Goal: Obtain resource: Download file/media

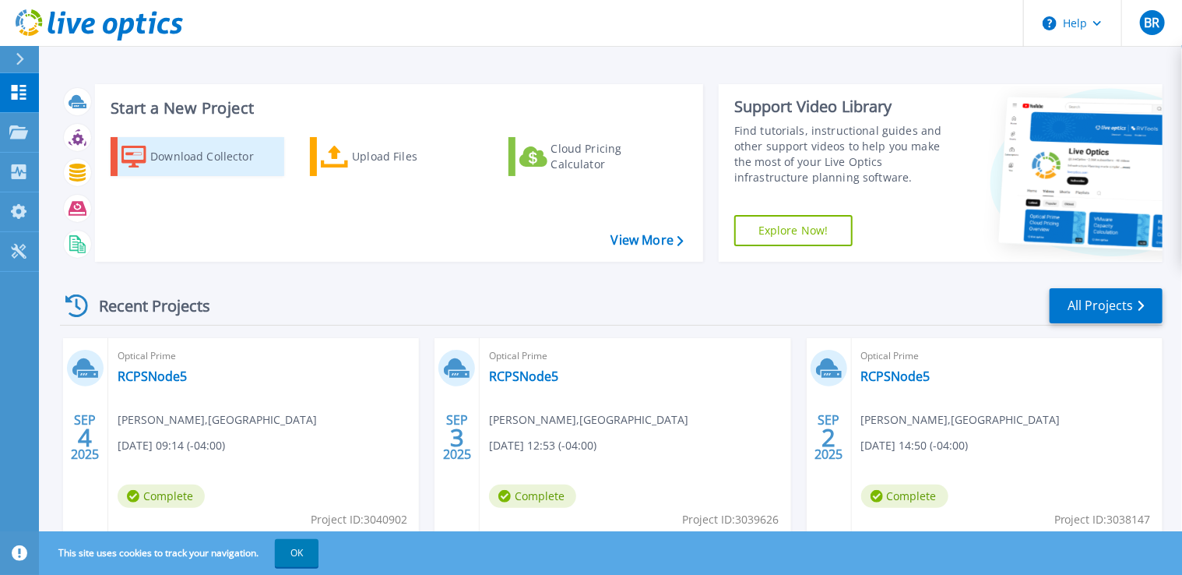
click at [232, 161] on div "Download Collector" at bounding box center [212, 156] width 125 height 31
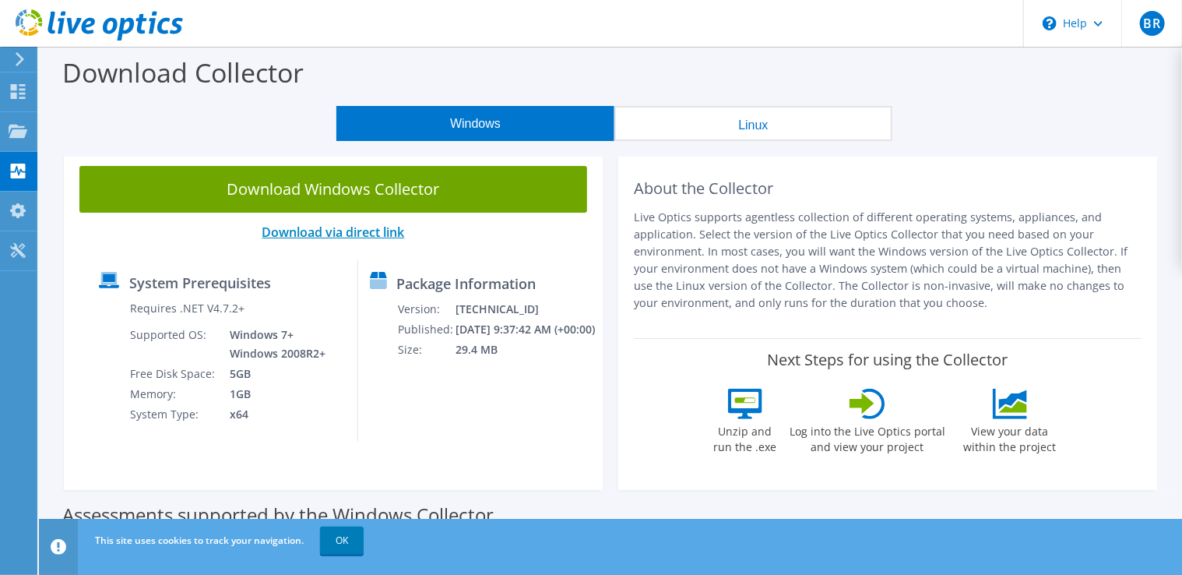
click at [321, 232] on link "Download via direct link" at bounding box center [333, 232] width 143 height 17
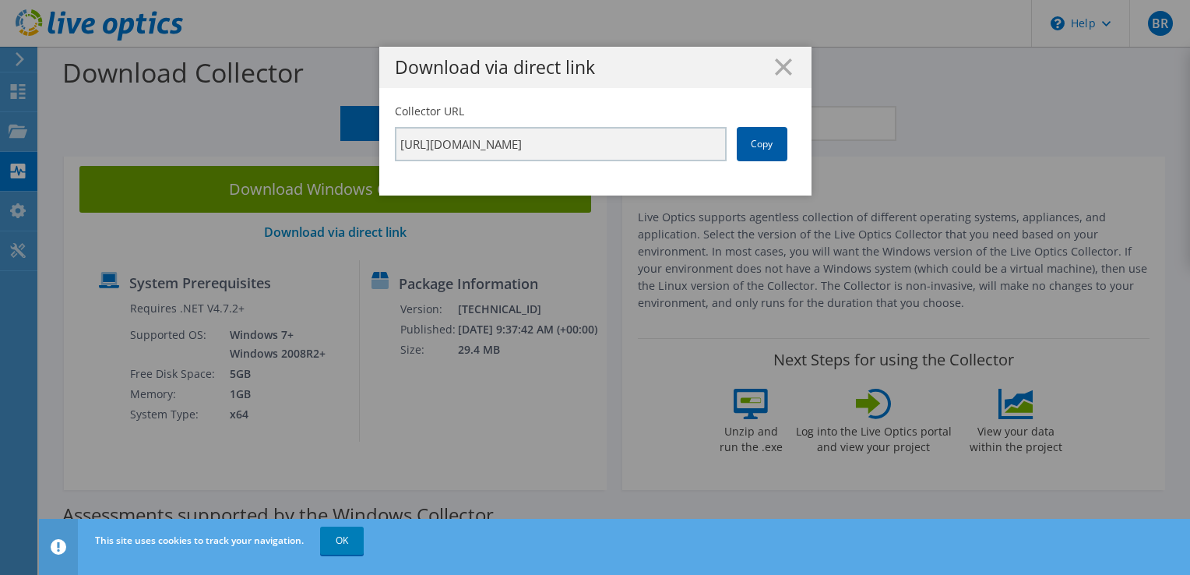
click at [769, 149] on link "Copy" at bounding box center [762, 144] width 51 height 34
click at [780, 64] on line at bounding box center [784, 67] width 16 height 16
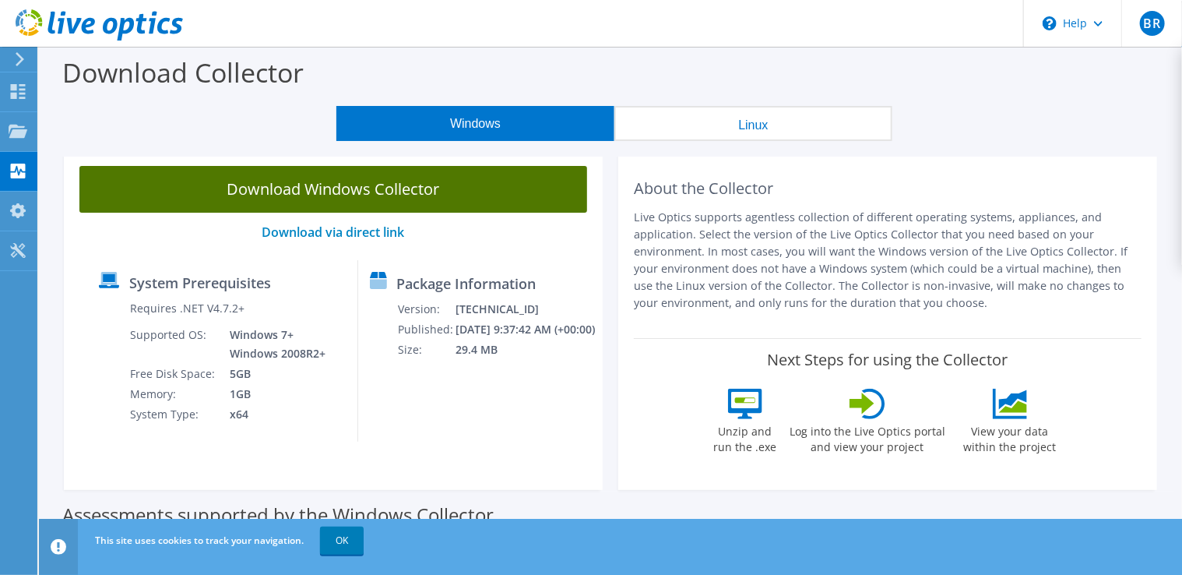
click at [389, 192] on link "Download Windows Collector" at bounding box center [333, 189] width 508 height 47
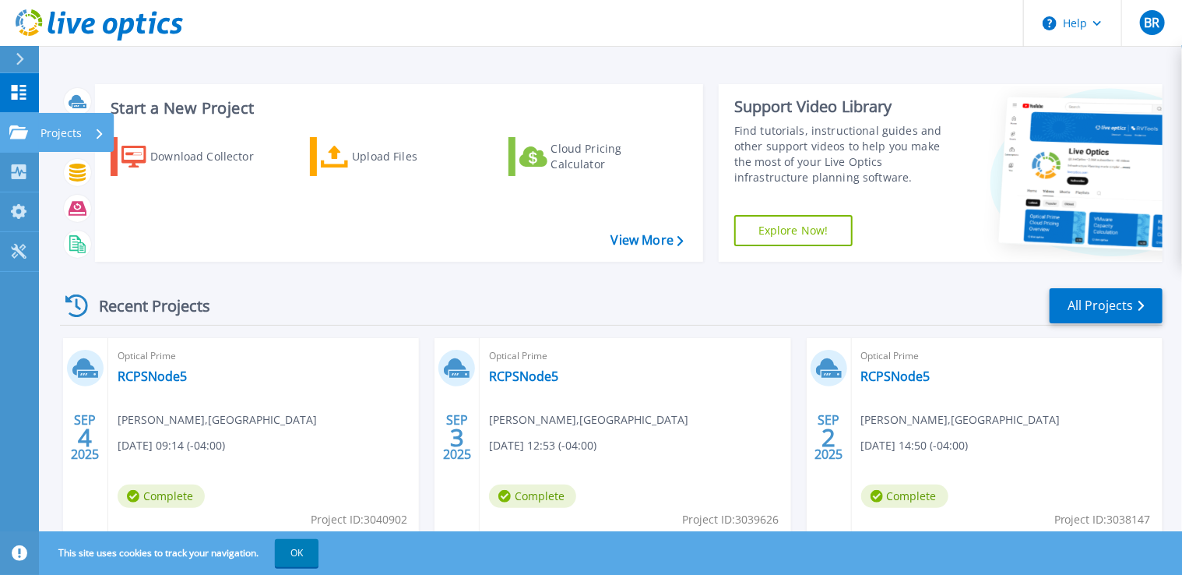
click at [14, 132] on icon at bounding box center [18, 131] width 19 height 13
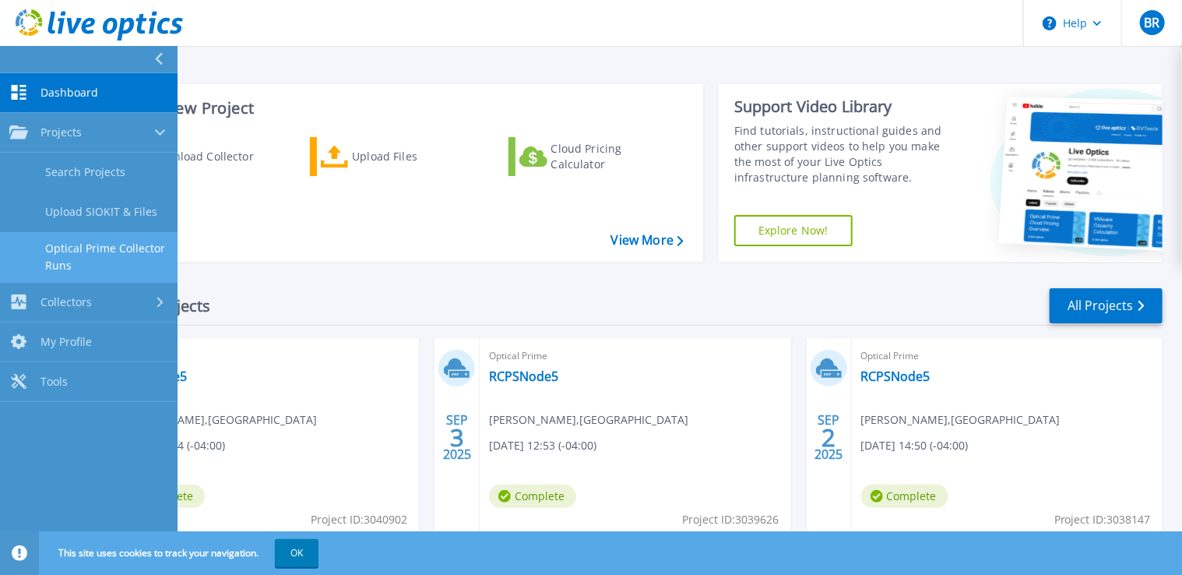
click at [104, 245] on link "Optical Prime Collector Runs" at bounding box center [89, 257] width 178 height 50
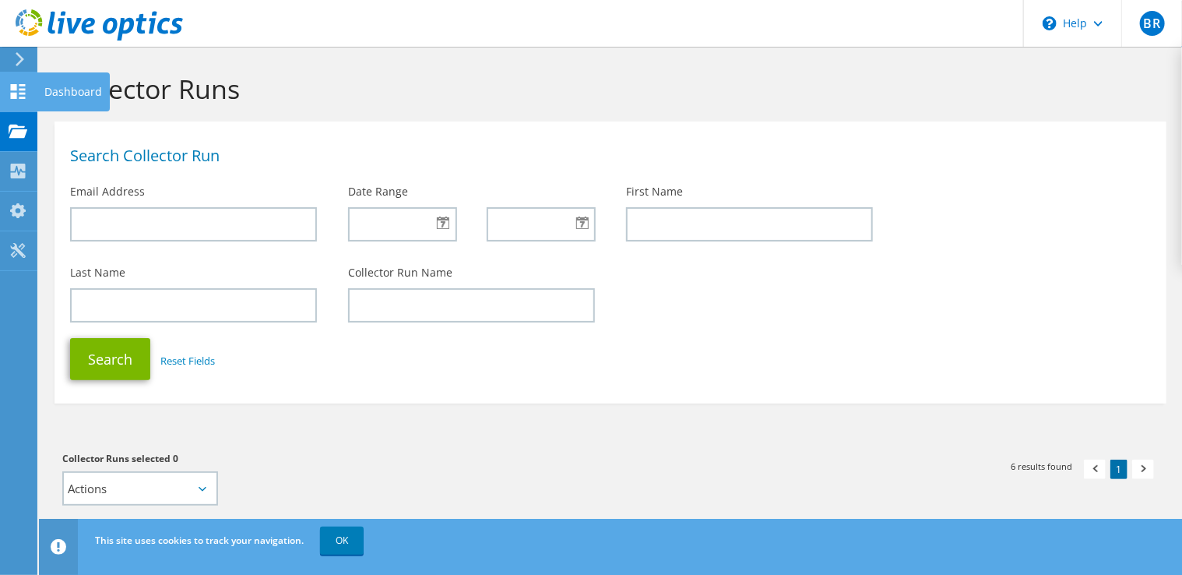
click at [19, 90] on icon at bounding box center [18, 91] width 19 height 15
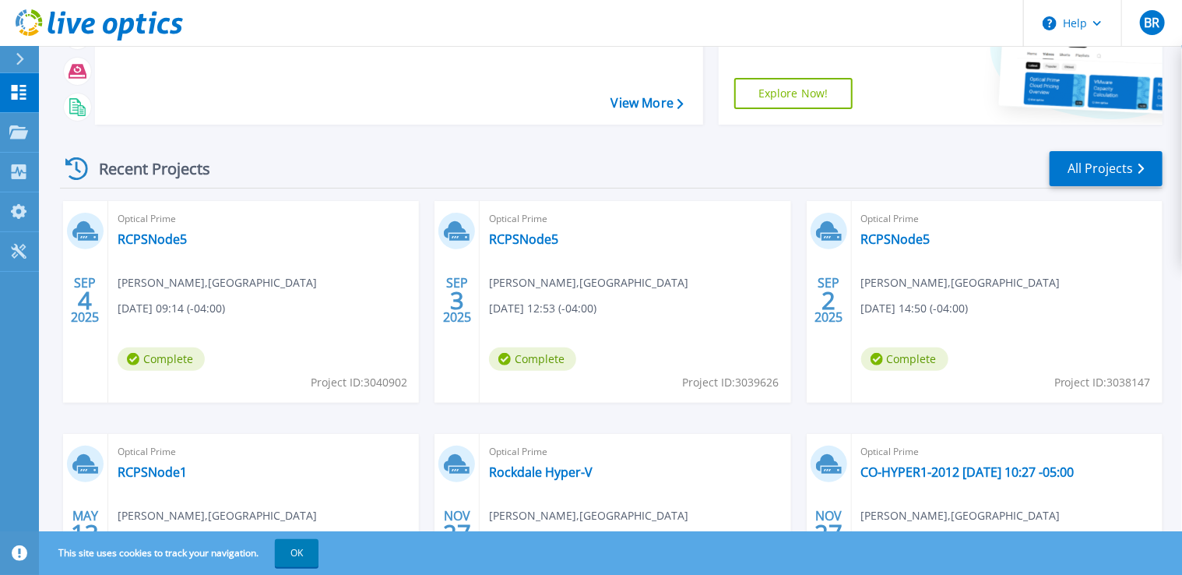
scroll to position [132, 0]
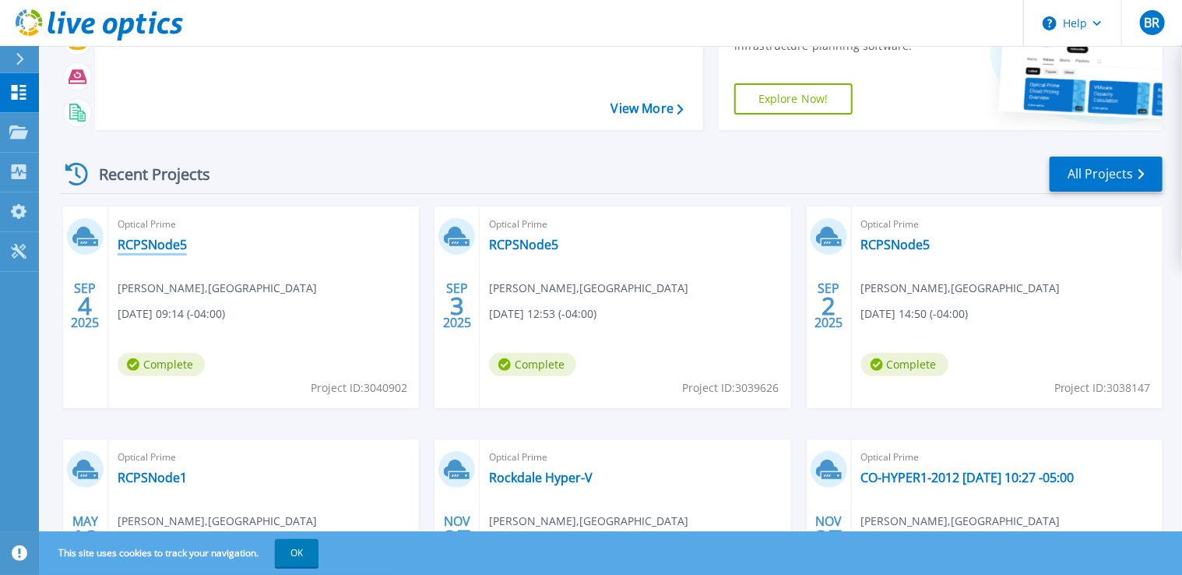
click at [146, 240] on link "RCPSNode5" at bounding box center [152, 245] width 69 height 16
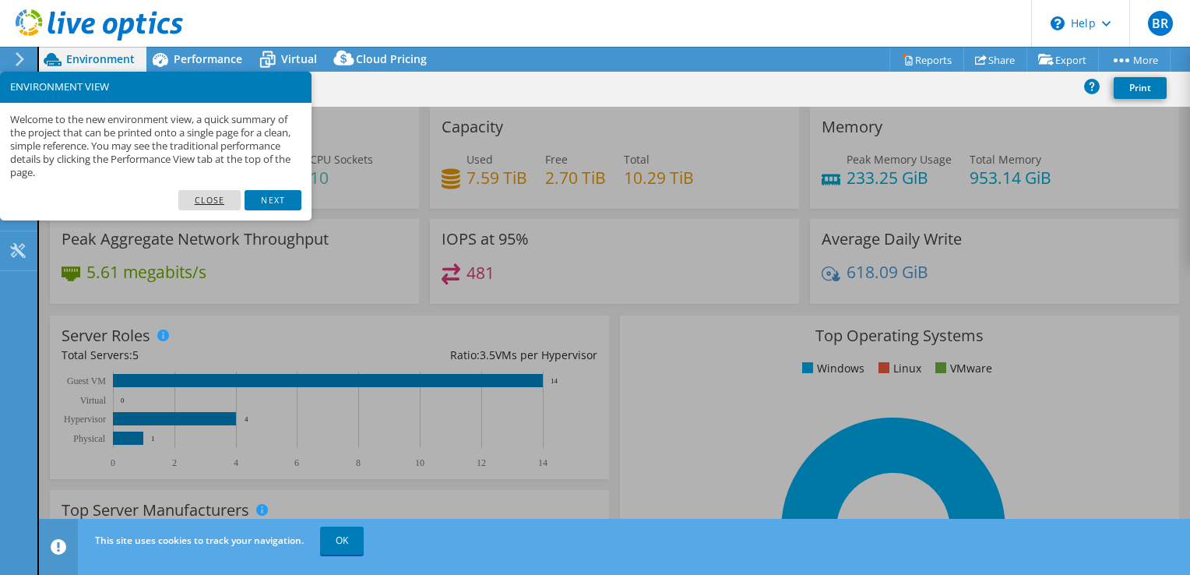
click at [221, 197] on link "Close" at bounding box center [209, 200] width 63 height 20
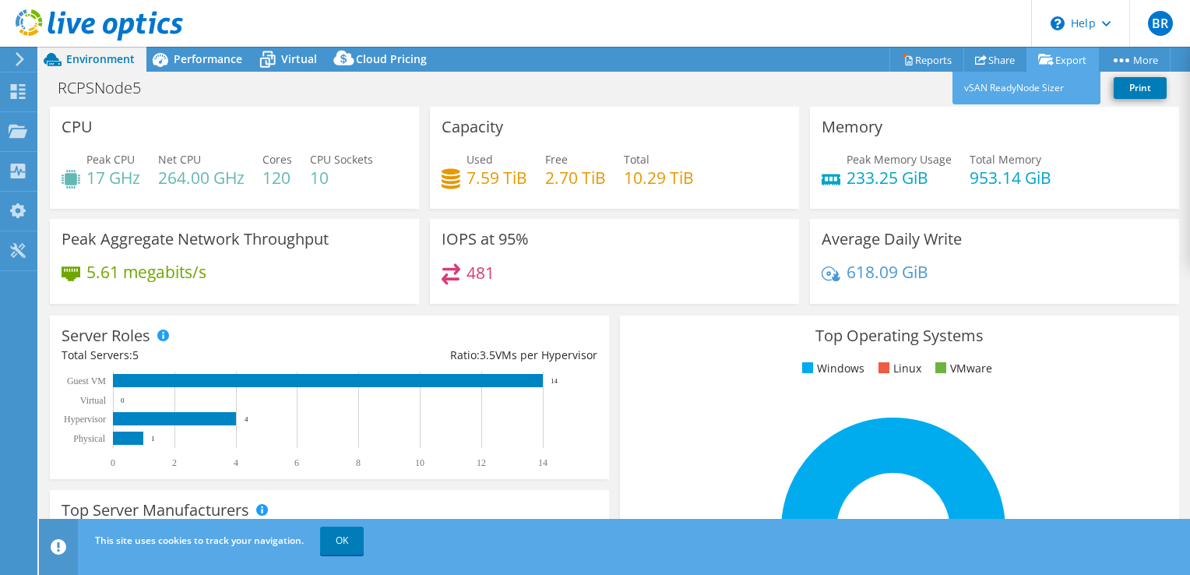
click at [1061, 61] on link "Export" at bounding box center [1063, 60] width 72 height 24
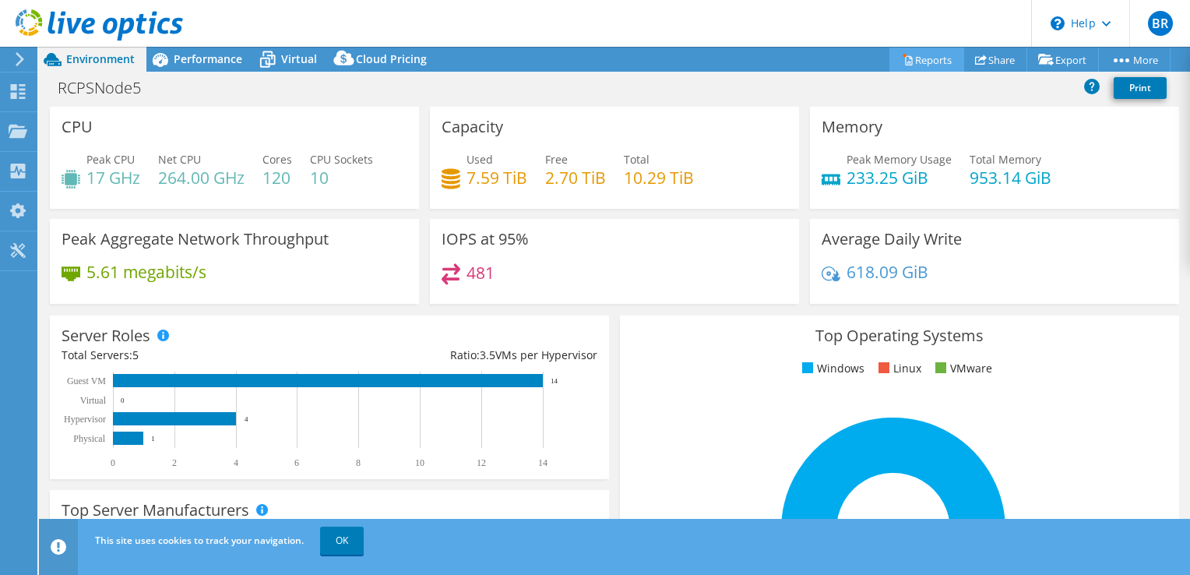
click at [932, 55] on link "Reports" at bounding box center [927, 60] width 75 height 24
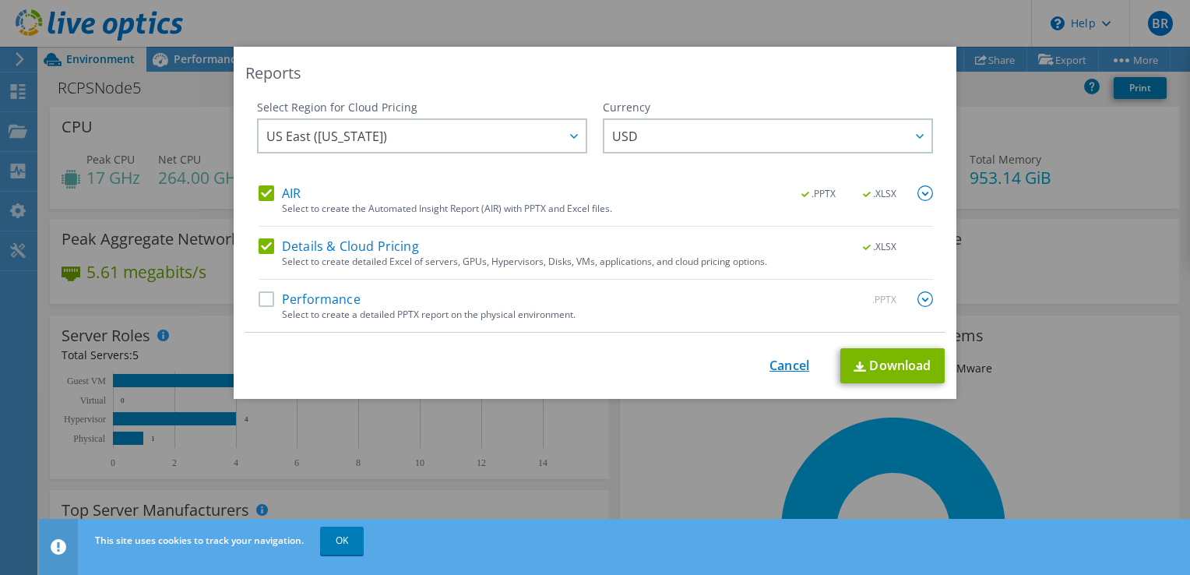
click at [780, 365] on link "Cancel" at bounding box center [790, 365] width 40 height 15
